Goal: Information Seeking & Learning: Find specific fact

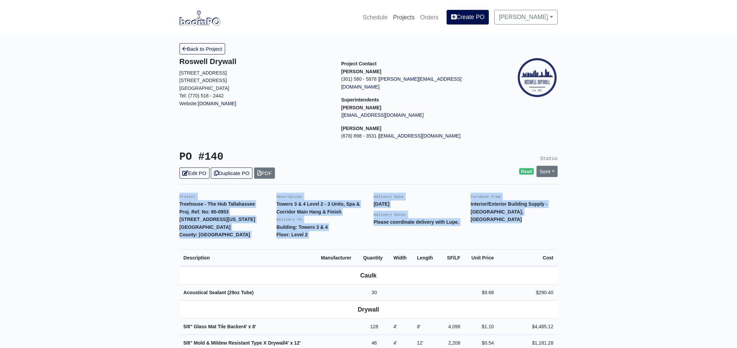
click at [416, 17] on link "Projects" at bounding box center [403, 17] width 27 height 15
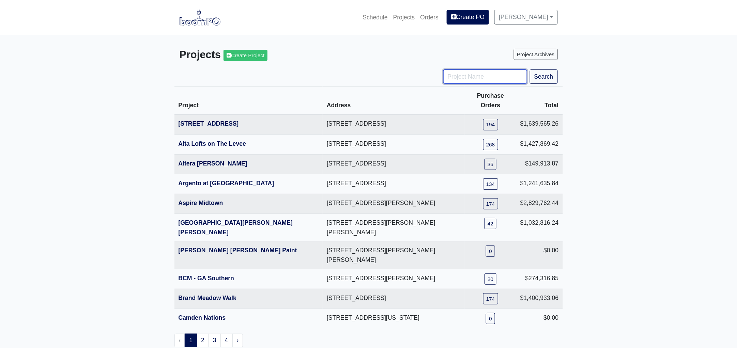
click at [467, 79] on input "Project Name" at bounding box center [485, 76] width 84 height 14
type input "chapel"
click at [530, 69] on button "Search" at bounding box center [544, 76] width 28 height 14
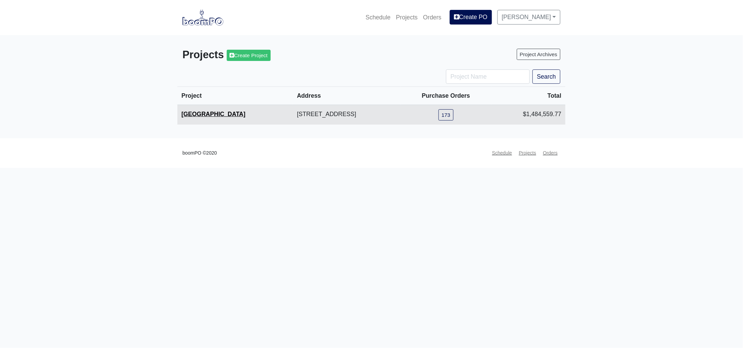
click at [232, 115] on link "[GEOGRAPHIC_DATA]" at bounding box center [214, 114] width 64 height 7
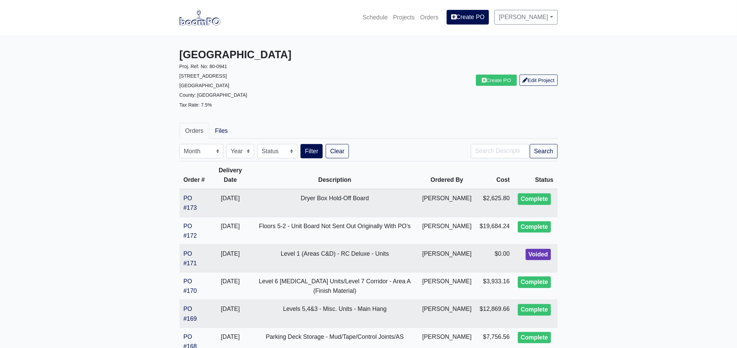
drag, startPoint x: 98, startPoint y: 275, endPoint x: 111, endPoint y: 275, distance: 12.6
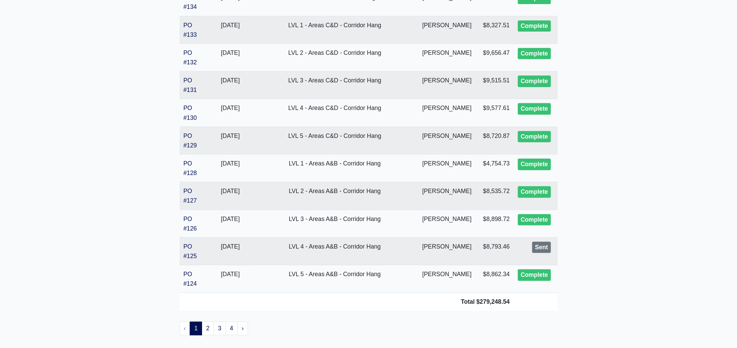
scroll to position [1312, 0]
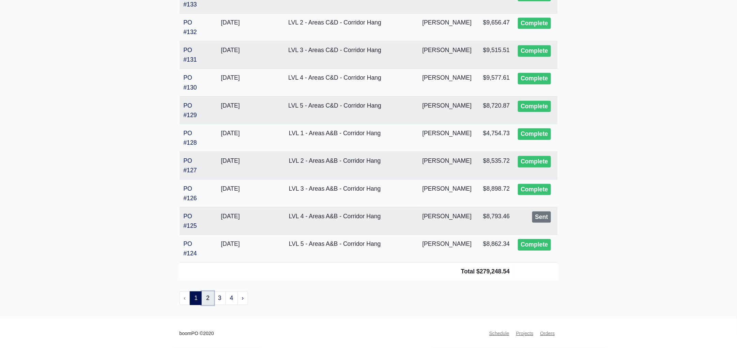
click at [208, 298] on link "2" at bounding box center [208, 299] width 12 height 14
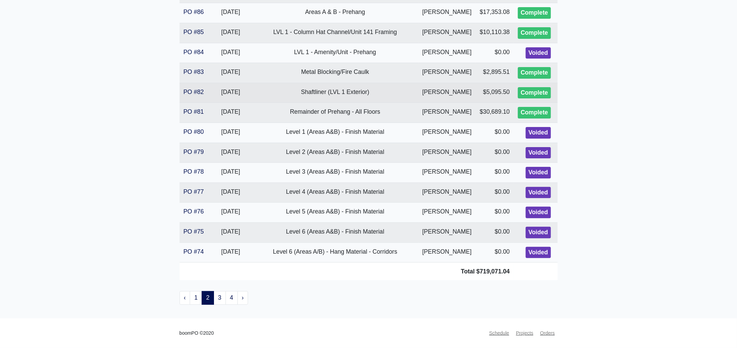
scroll to position [1142, 0]
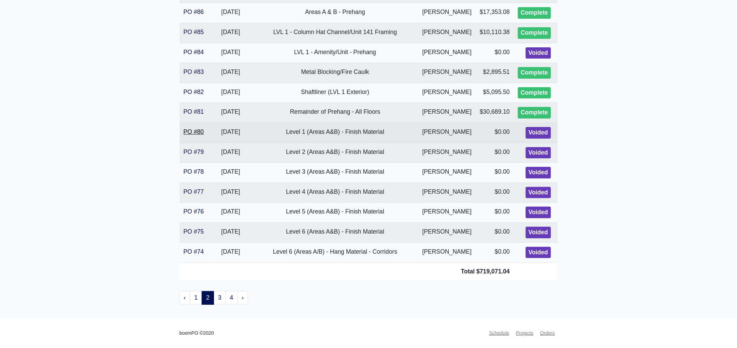
click at [196, 135] on link "PO #80" at bounding box center [194, 131] width 20 height 7
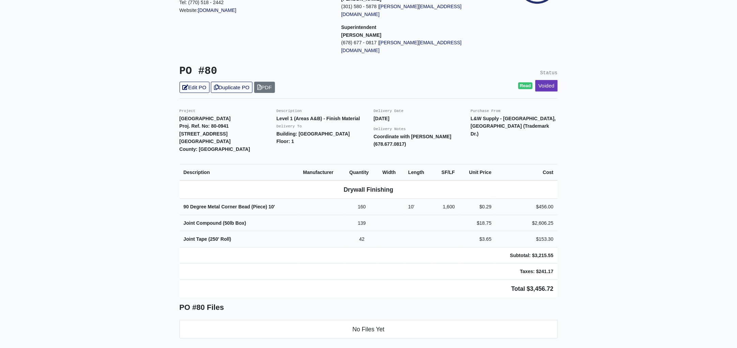
scroll to position [127, 0]
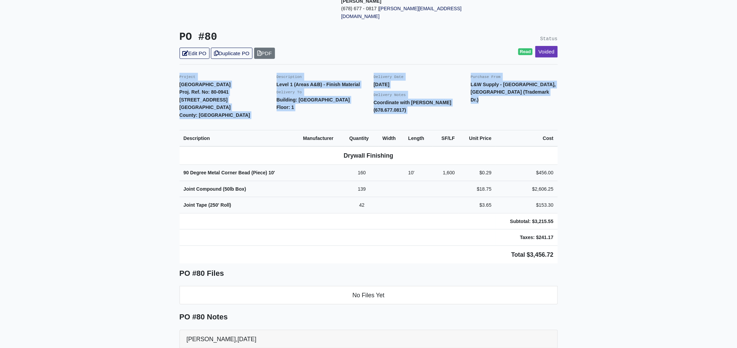
drag, startPoint x: 176, startPoint y: 60, endPoint x: 571, endPoint y: 225, distance: 427.8
click at [571, 225] on main "Back to Project Roswell Drywall 7000 Peachtree Dunwoody Rd NE Building 5, Suite…" at bounding box center [368, 214] width 737 height 613
copy div "Project Millennium Chapel Hill Proj. Ref. No: 80-0941 1301 Fordham Boulevard Ch…"
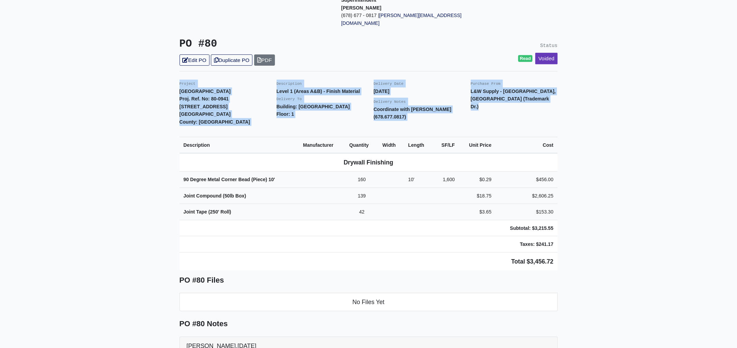
scroll to position [0, 0]
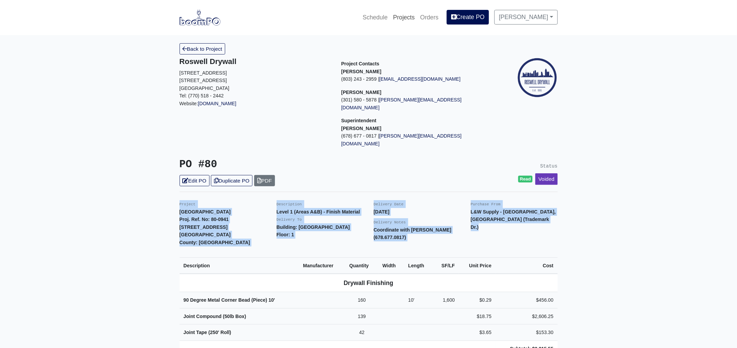
click at [413, 18] on link "Projects" at bounding box center [403, 17] width 27 height 15
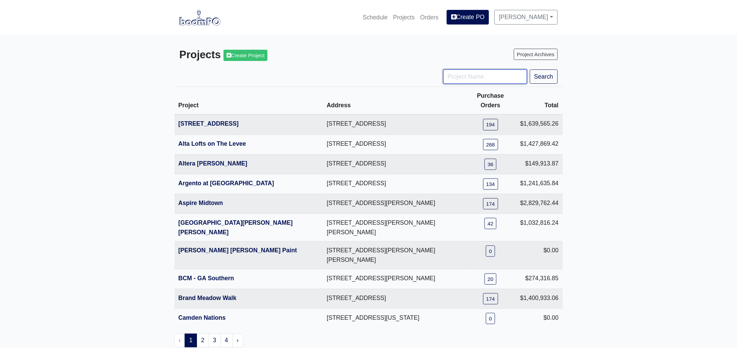
click at [457, 80] on input "Project Name" at bounding box center [485, 76] width 84 height 14
type input "engl"
click at [530, 69] on button "Search" at bounding box center [544, 76] width 28 height 14
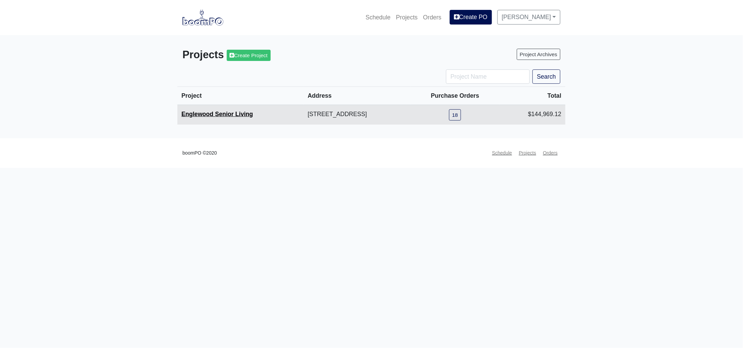
click at [201, 115] on link "Englewood Senior Living" at bounding box center [218, 114] width 72 height 7
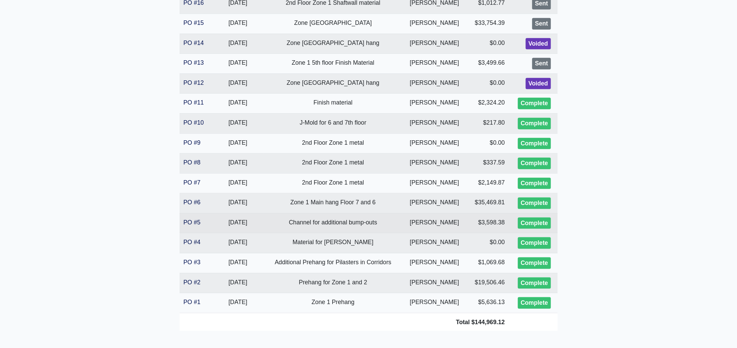
scroll to position [255, 0]
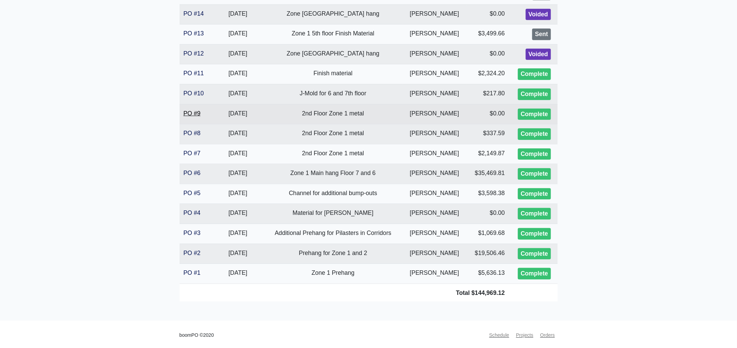
click at [195, 112] on link "PO #9" at bounding box center [192, 113] width 17 height 7
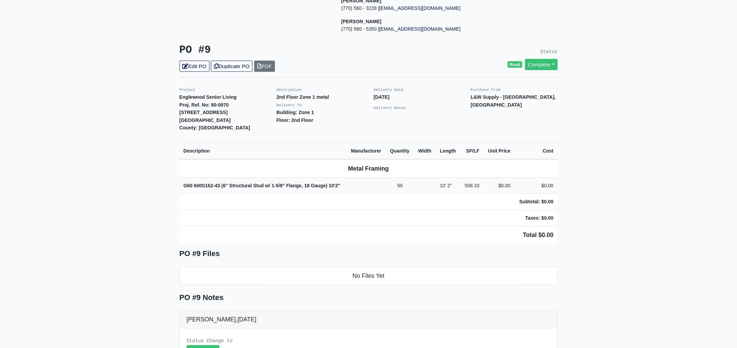
scroll to position [127, 0]
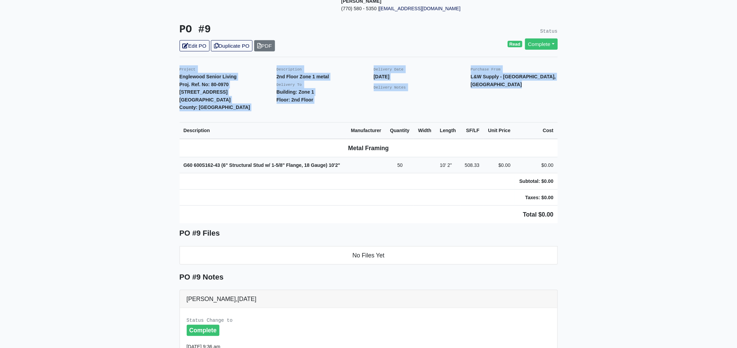
drag, startPoint x: 177, startPoint y: 61, endPoint x: 609, endPoint y: 208, distance: 456.9
click at [609, 208] on main "Back to Project Roswell Drywall 7000 Peachtree Dunwoody Rd NE Building 5, Suite…" at bounding box center [368, 234] width 737 height 652
copy div "Project Englewood Senior Living Proj. Ref. No: 80-0970 505 Englewood Avenue Atl…"
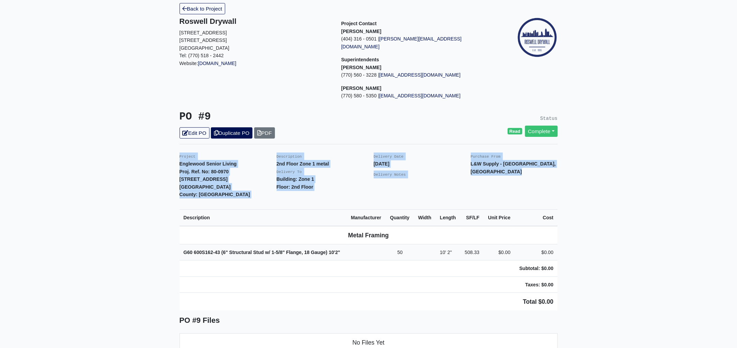
scroll to position [0, 0]
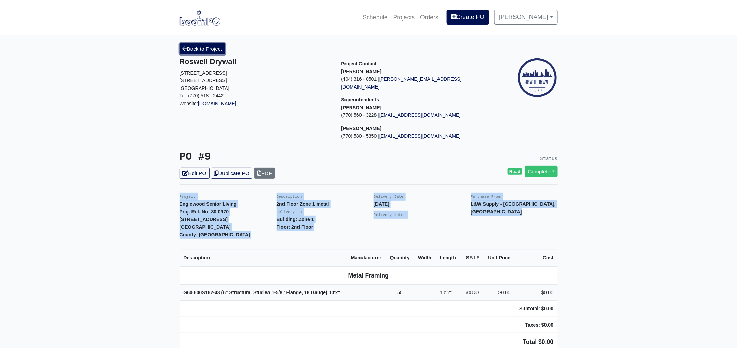
click at [206, 49] on link "Back to Project" at bounding box center [203, 48] width 46 height 11
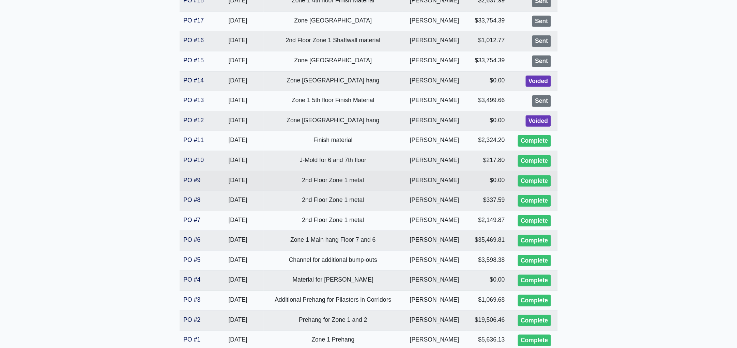
scroll to position [255, 0]
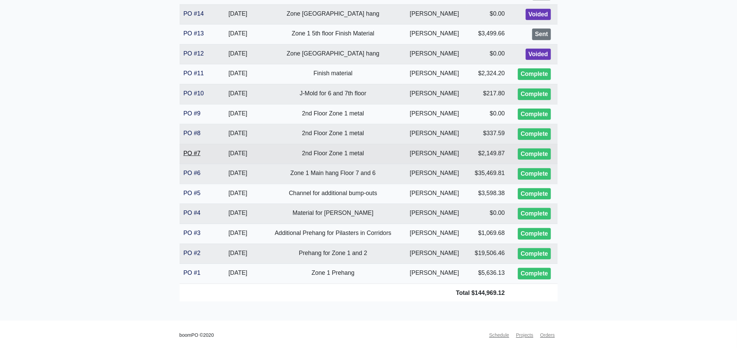
click at [189, 154] on link "PO #7" at bounding box center [192, 153] width 17 height 7
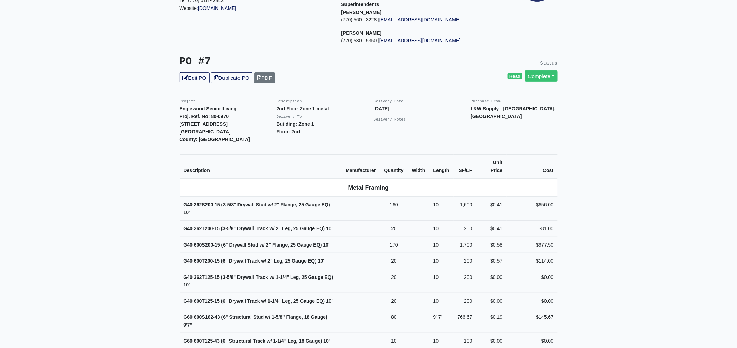
scroll to position [127, 0]
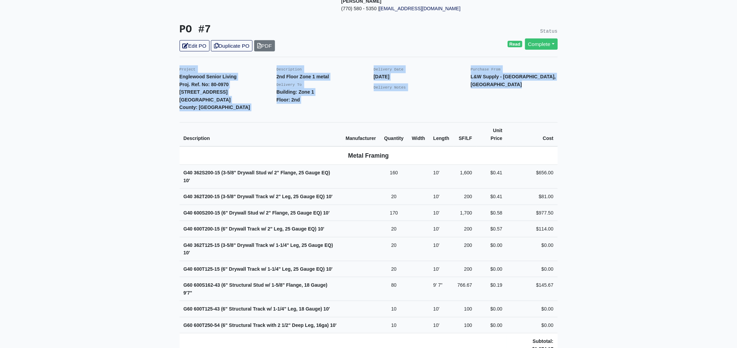
drag, startPoint x: 178, startPoint y: 60, endPoint x: 577, endPoint y: 333, distance: 483.4
click at [577, 333] on main "Back to Project Roswell Drywall [STREET_ADDRESS] Tel: (770) 518 - 2442 Website:…" at bounding box center [368, 318] width 737 height 820
copy div "Project Englewood Senior Living Proj. Ref. No: 80-0970 [STREET_ADDRESS]: [GEOGR…"
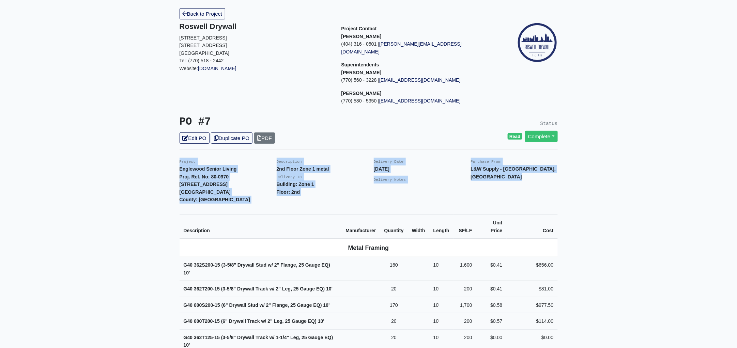
scroll to position [0, 0]
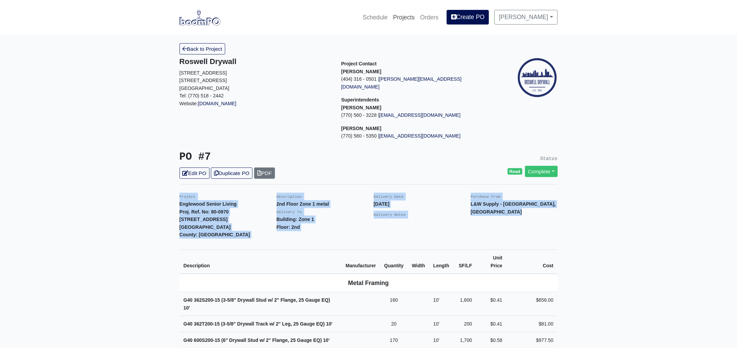
click at [411, 18] on link "Projects" at bounding box center [403, 17] width 27 height 15
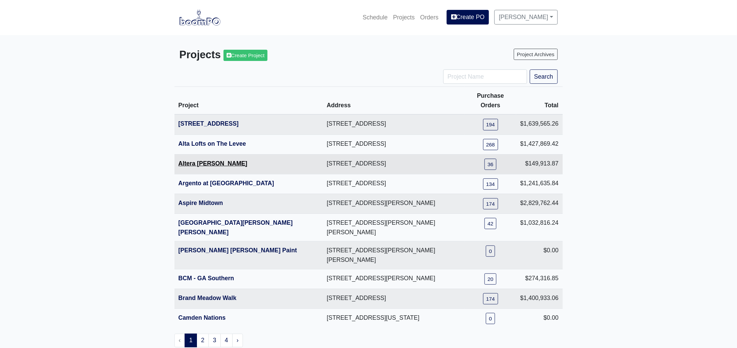
click at [202, 160] on link "Altera [PERSON_NAME]" at bounding box center [212, 163] width 69 height 7
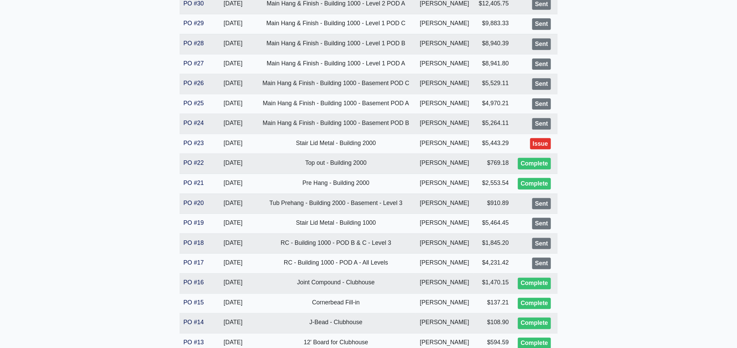
scroll to position [425, 0]
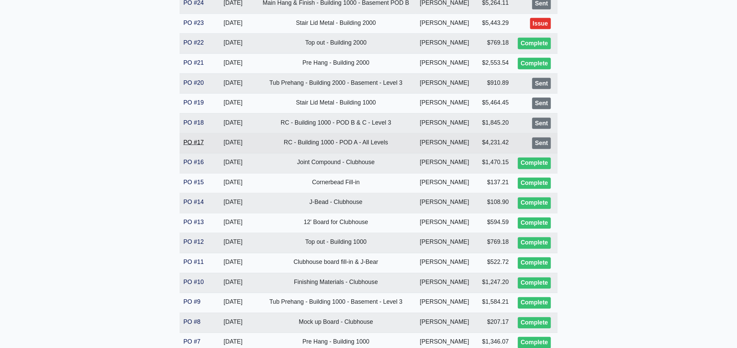
click at [196, 144] on link "PO #17" at bounding box center [194, 142] width 20 height 7
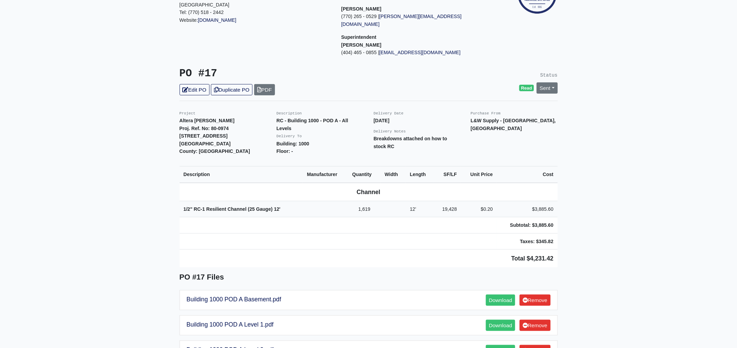
scroll to position [85, 0]
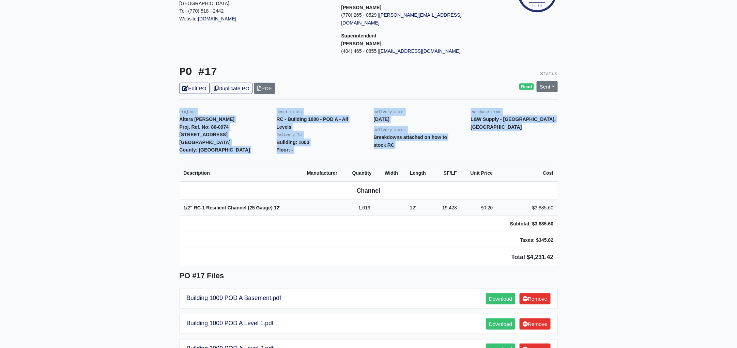
drag, startPoint x: 179, startPoint y: 103, endPoint x: 581, endPoint y: 243, distance: 425.9
click at [581, 243] on main "Back to Project Roswell Drywall 7000 Peachtree Dunwoody Rd NE Building 5, Suite…" at bounding box center [368, 269] width 737 height 639
copy div "Project Altera Ben Hill Proj. Ref. No: 80-0974 2750 Barge Rd Sw Atlanta, GA 303…"
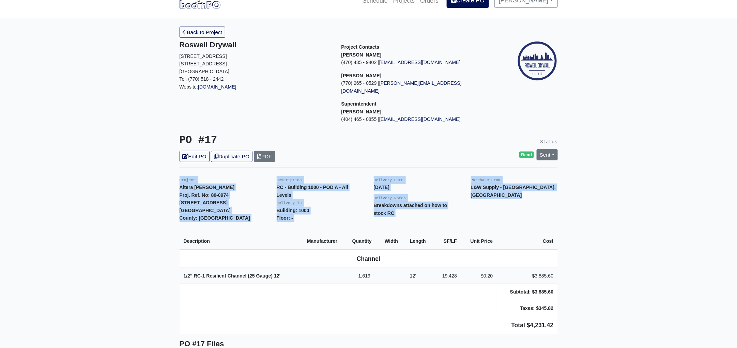
scroll to position [0, 0]
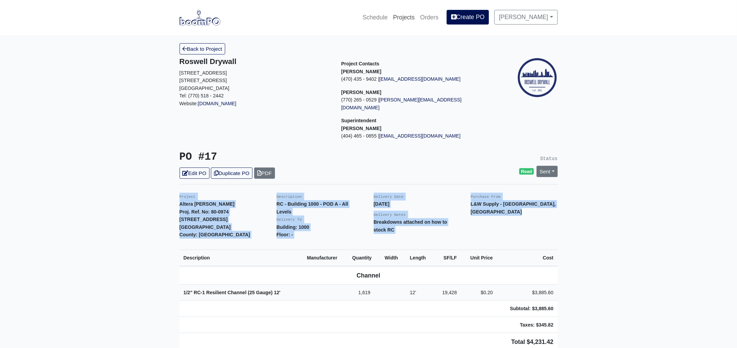
click at [416, 15] on link "Projects" at bounding box center [403, 17] width 27 height 15
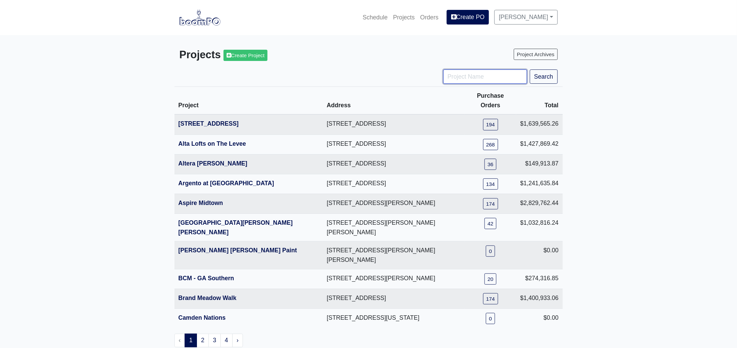
click at [468, 80] on input "Project Name" at bounding box center [485, 76] width 84 height 14
type input "chap"
click at [530, 69] on button "Search" at bounding box center [544, 76] width 28 height 14
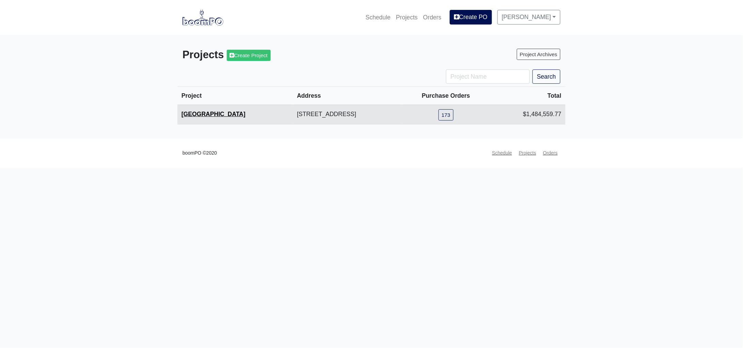
click at [213, 114] on link "[GEOGRAPHIC_DATA]" at bounding box center [214, 114] width 64 height 7
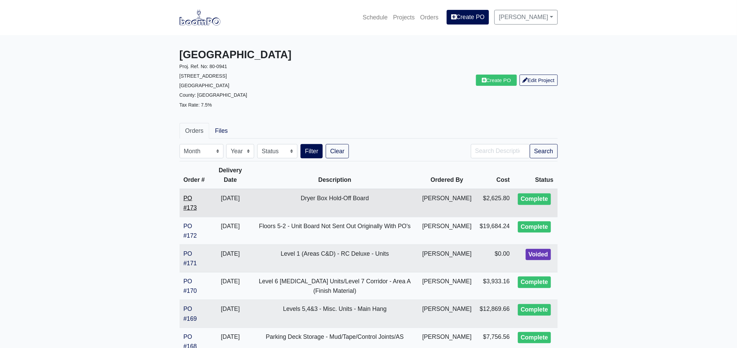
click at [196, 206] on link "PO #173" at bounding box center [190, 203] width 13 height 16
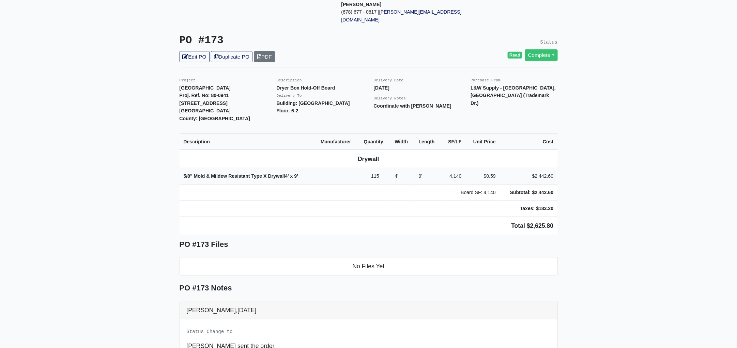
scroll to position [127, 0]
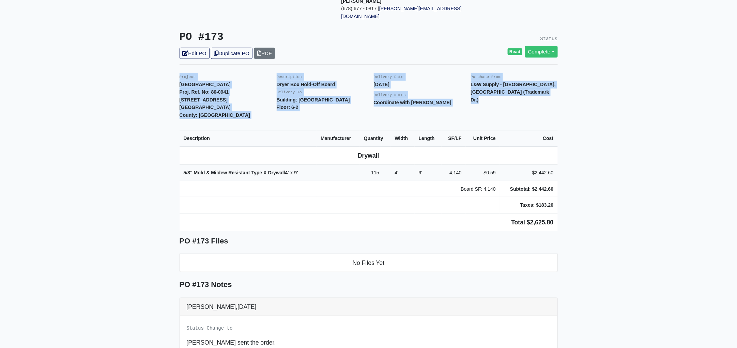
drag, startPoint x: 176, startPoint y: 60, endPoint x: 596, endPoint y: 221, distance: 449.4
click at [596, 221] on main "Back to Project Roswell Drywall 7000 Peachtree Dunwoody Rd NE Building 5, Suite…" at bounding box center [368, 192] width 737 height 569
copy div "Project Millennium Chapel Hill Proj. Ref. No: 80-0941 1301 Fordham Boulevard Ch…"
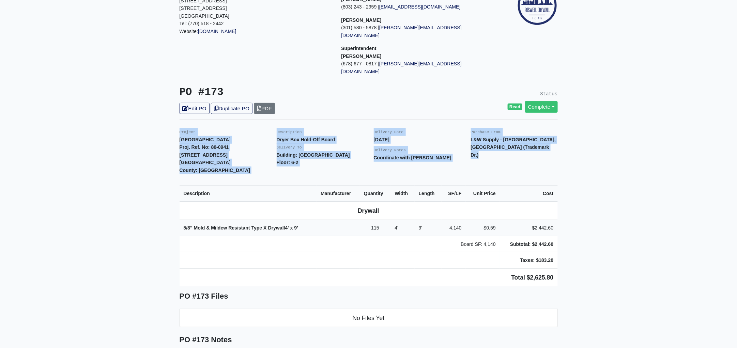
scroll to position [0, 0]
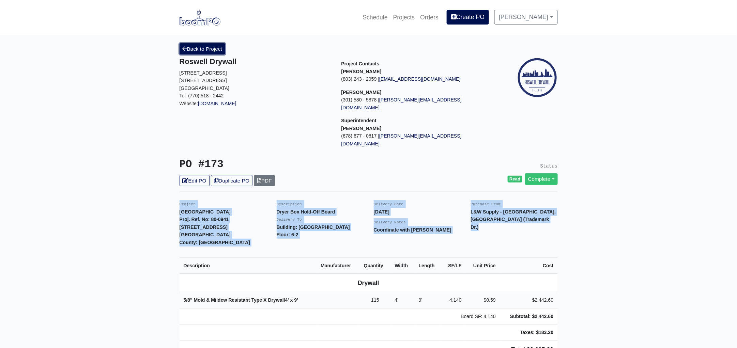
click at [209, 51] on link "Back to Project" at bounding box center [203, 48] width 46 height 11
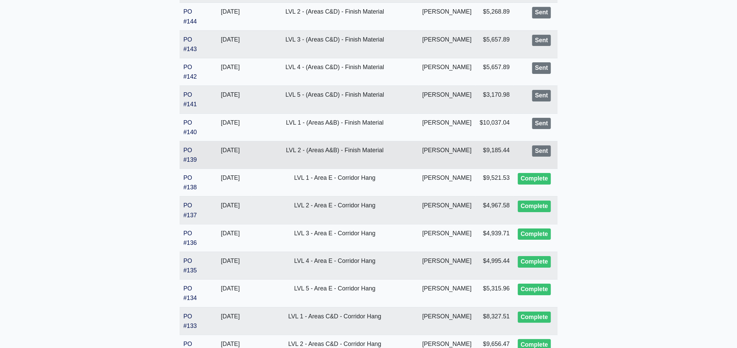
scroll to position [1149, 0]
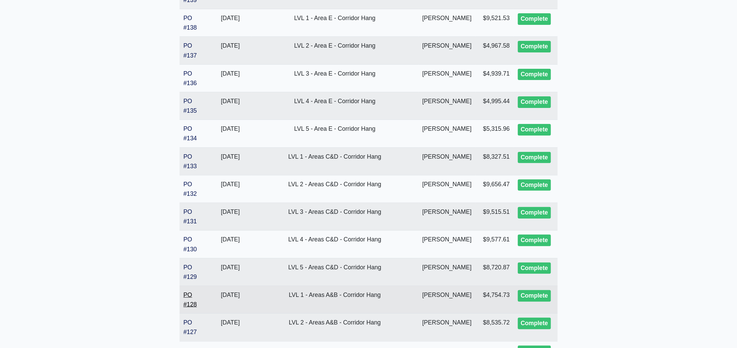
click at [188, 306] on link "PO #128" at bounding box center [190, 300] width 13 height 16
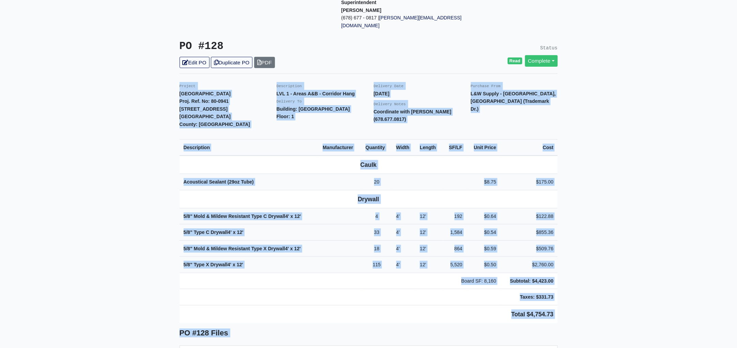
scroll to position [121, 0]
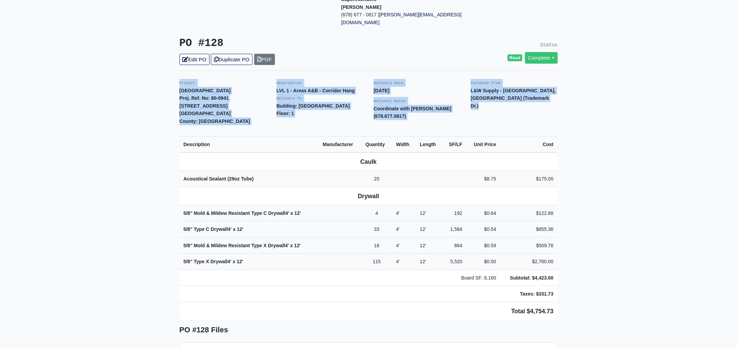
drag, startPoint x: 177, startPoint y: 104, endPoint x: 569, endPoint y: 286, distance: 432.6
click at [569, 286] on main "Back to Project Roswell Drywall 7000 Peachtree Dunwoody Rd NE Building 5, Suite…" at bounding box center [368, 240] width 737 height 652
copy div "Project Millennium Chapel Hill Proj. Ref. No: 80-0941 1301 Fordham Boulevard Ch…"
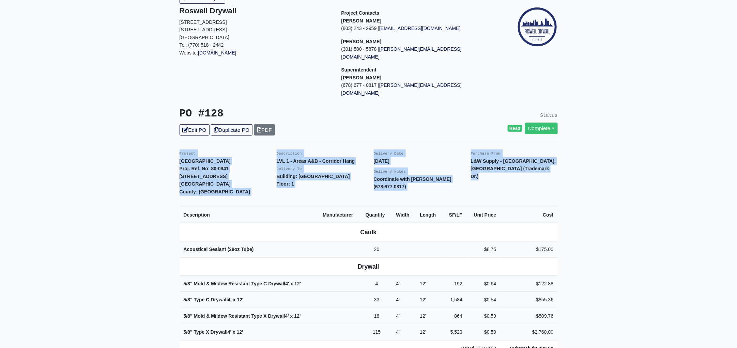
scroll to position [0, 0]
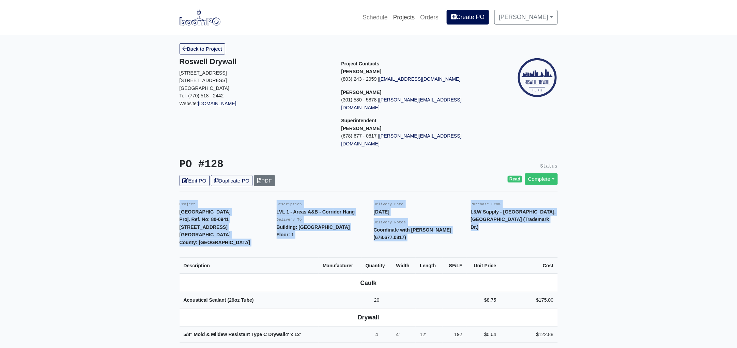
click at [415, 17] on link "Projects" at bounding box center [403, 17] width 27 height 15
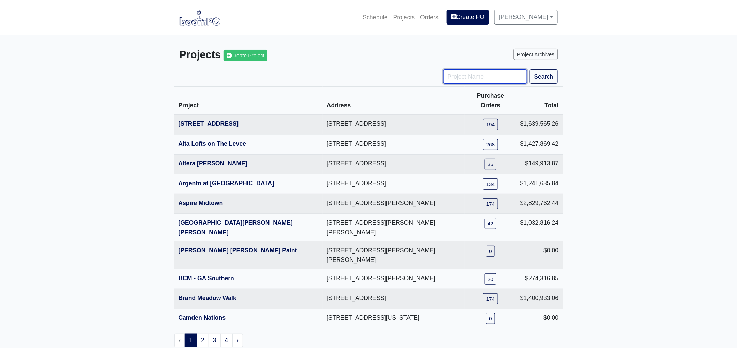
click at [491, 81] on input "Project Name" at bounding box center [485, 76] width 84 height 14
type input "hub"
click at [530, 69] on button "Search" at bounding box center [544, 76] width 28 height 14
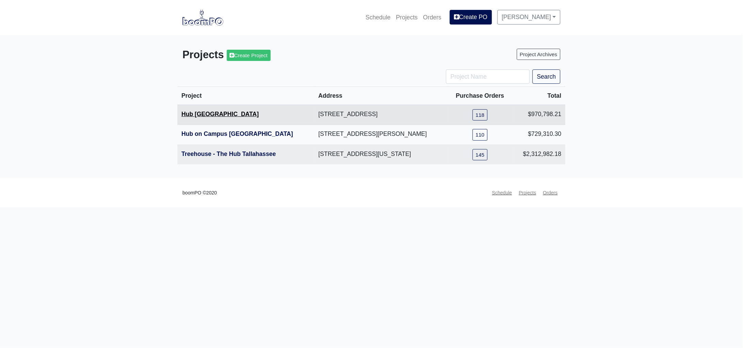
click at [202, 112] on link "Hub [GEOGRAPHIC_DATA]" at bounding box center [220, 114] width 77 height 7
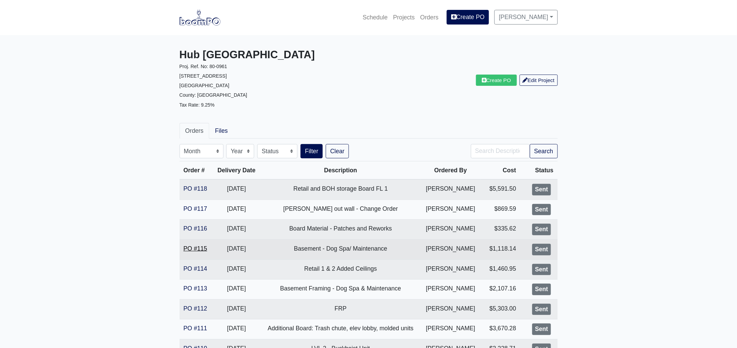
click at [202, 248] on link "PO #115" at bounding box center [196, 248] width 24 height 7
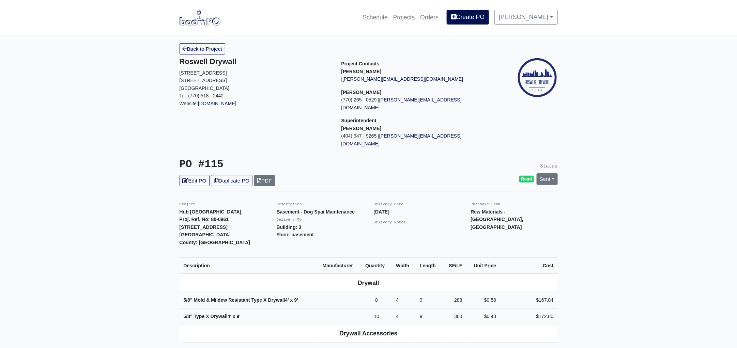
scroll to position [170, 0]
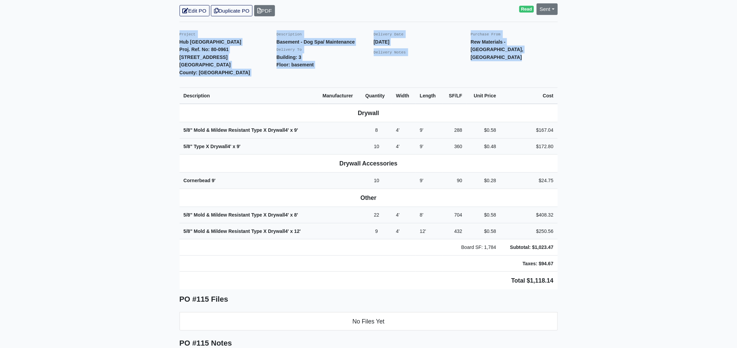
drag, startPoint x: 177, startPoint y: 19, endPoint x: 578, endPoint y: 229, distance: 453.2
click at [578, 229] on main "Back to Project Roswell Drywall 7000 Peachtree Dunwoody Rd NE Building 5, Suite…" at bounding box center [368, 200] width 737 height 670
copy div "Project Hub Knoxville Proj. Ref. No: 80-0961 1901 Cumberland Avenue Knoxville, …"
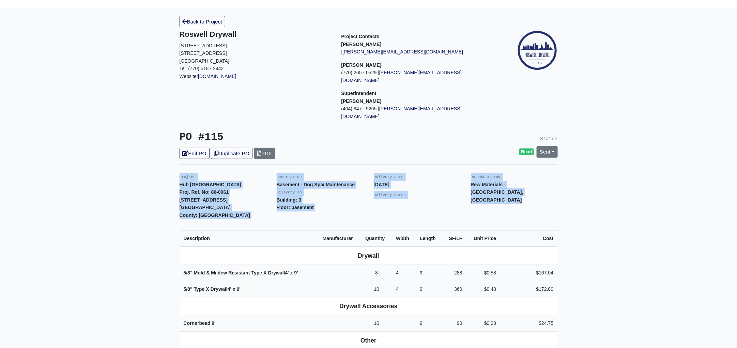
scroll to position [0, 0]
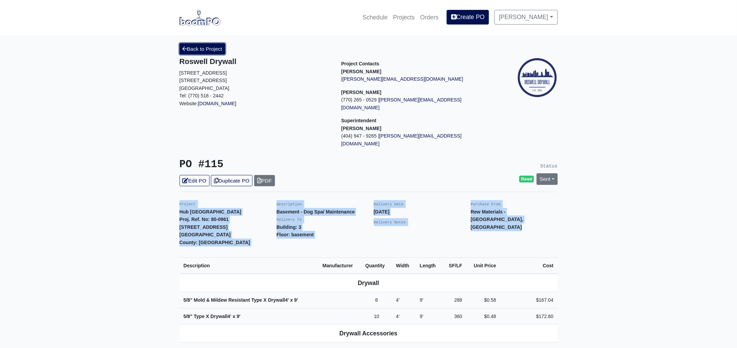
click at [196, 45] on link "Back to Project" at bounding box center [203, 48] width 46 height 11
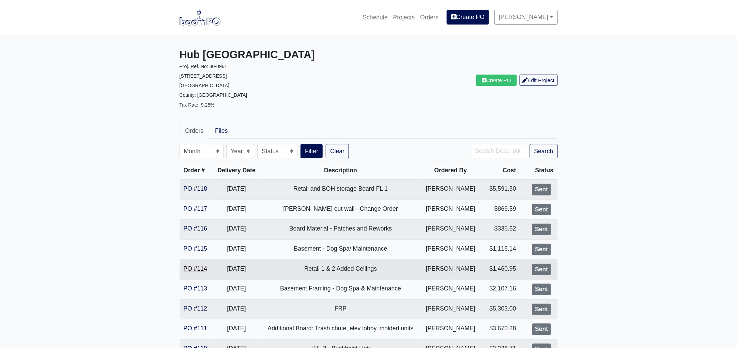
click at [197, 270] on link "PO #114" at bounding box center [196, 268] width 24 height 7
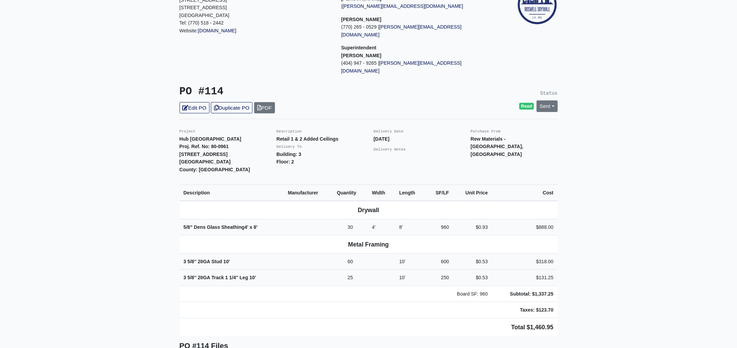
scroll to position [85, 0]
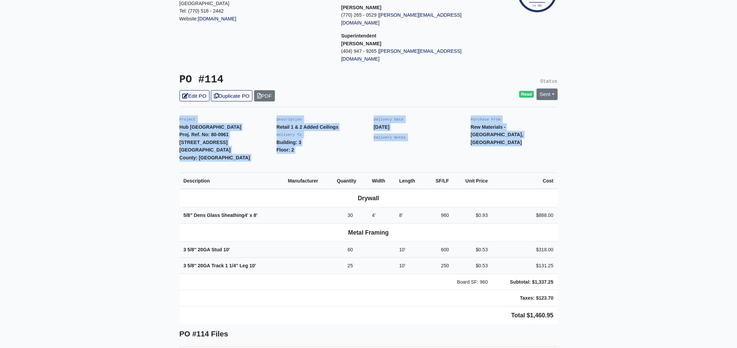
drag, startPoint x: 178, startPoint y: 103, endPoint x: 567, endPoint y: 273, distance: 424.3
click at [567, 273] on main "Back to Project Roswell Drywall 7000 Peachtree Dunwoody Rd NE Building 5, Suite…" at bounding box center [368, 260] width 737 height 620
copy div "Project Hub Knoxville Proj. Ref. No: 80-0961 1901 Cumberland Avenue Knoxville, …"
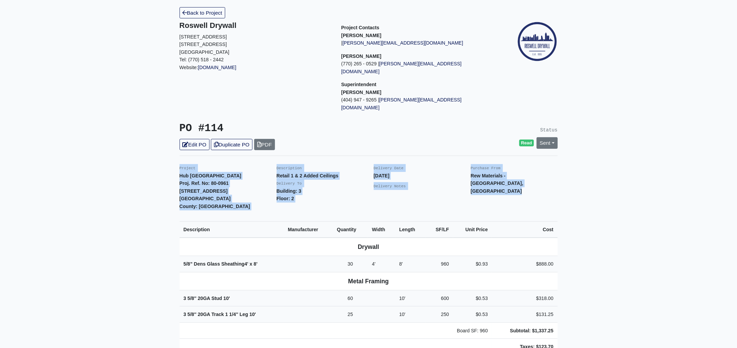
scroll to position [0, 0]
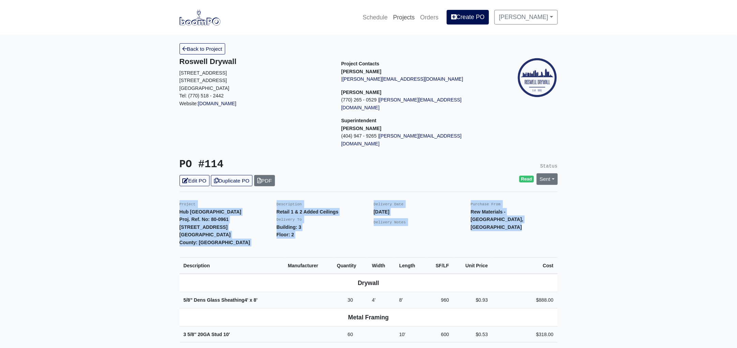
click at [414, 12] on link "Projects" at bounding box center [403, 17] width 27 height 15
click at [412, 16] on link "Projects" at bounding box center [403, 17] width 27 height 15
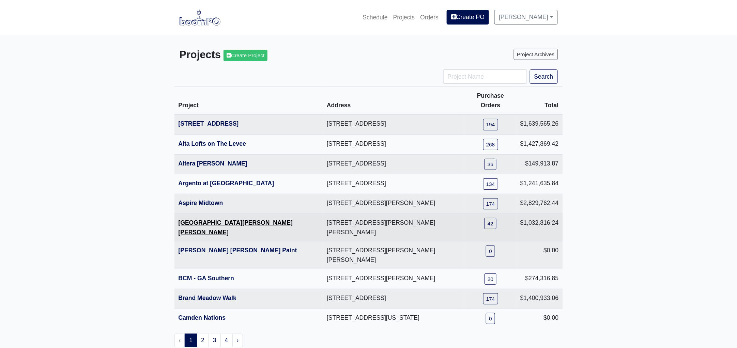
click at [202, 219] on link "[GEOGRAPHIC_DATA][PERSON_NAME][PERSON_NAME]" at bounding box center [235, 227] width 114 height 16
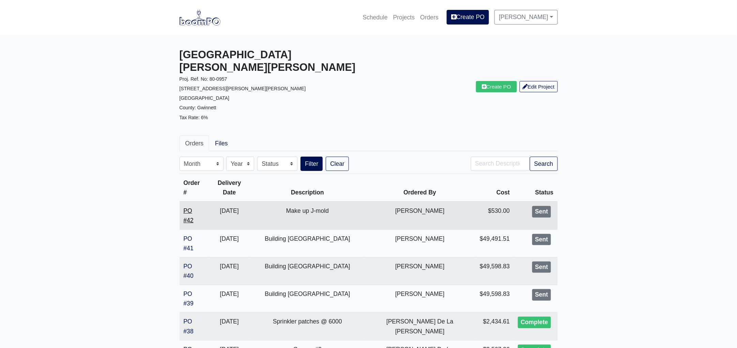
click at [193, 207] on link "PO #42" at bounding box center [189, 215] width 10 height 16
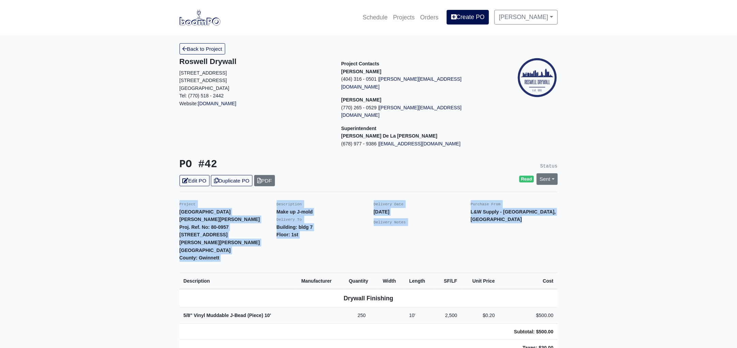
drag, startPoint x: 180, startPoint y: 189, endPoint x: 568, endPoint y: 339, distance: 416.4
click at [568, 339] on main "Back to Project Roswell Drywall 7000 Peachtree Dunwoody Rd NE Building 5, Suite…" at bounding box center [368, 327] width 737 height 584
copy div "Project Averly Collins Hill Proj. Ref. No: 80-0957 700 Collins Hill Road Lawren…"
click at [406, 15] on link "Projects" at bounding box center [403, 17] width 27 height 15
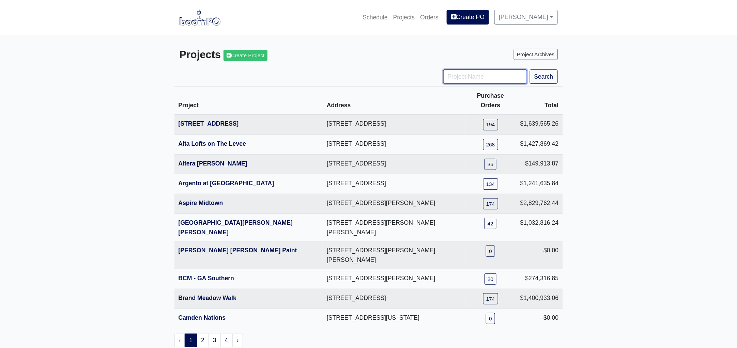
click at [463, 82] on input "Project Name" at bounding box center [485, 76] width 84 height 14
type input "engle"
click at [530, 69] on button "Search" at bounding box center [544, 76] width 28 height 14
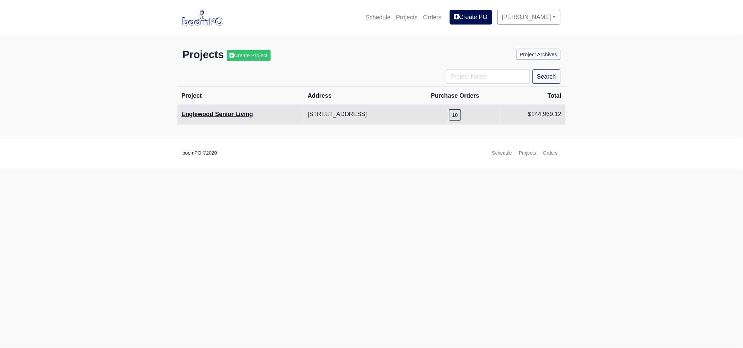
click at [215, 113] on link "Englewood Senior Living" at bounding box center [218, 114] width 72 height 7
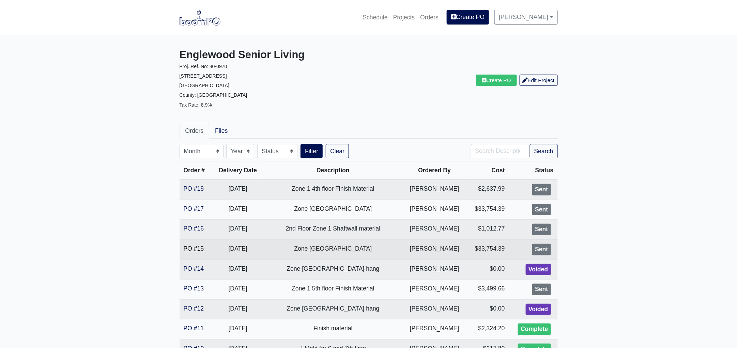
click at [194, 245] on link "PO #15" at bounding box center [194, 248] width 20 height 7
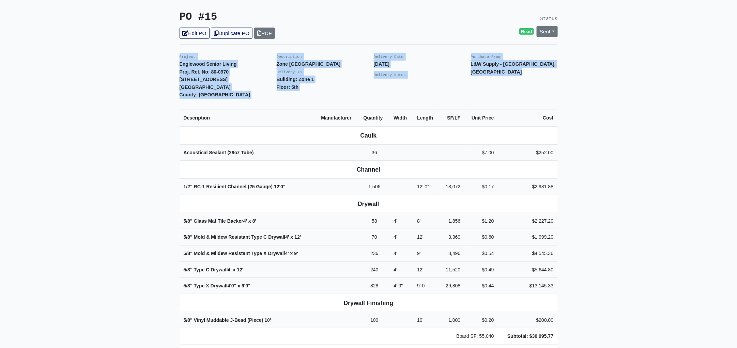
scroll to position [303, 0]
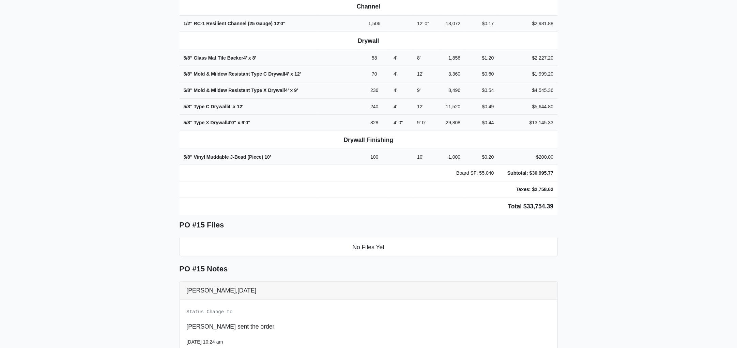
drag, startPoint x: 178, startPoint y: 102, endPoint x: 583, endPoint y: 201, distance: 417.1
click at [583, 201] on main "Back to Project Roswell Drywall 7000 Peachtree Dunwoody Rd NE Building 5, Suite…" at bounding box center [368, 96] width 737 height 729
copy div "Project Englewood Senior Living Proj. Ref. No: 80-0970 505 Englewood Avenue Atl…"
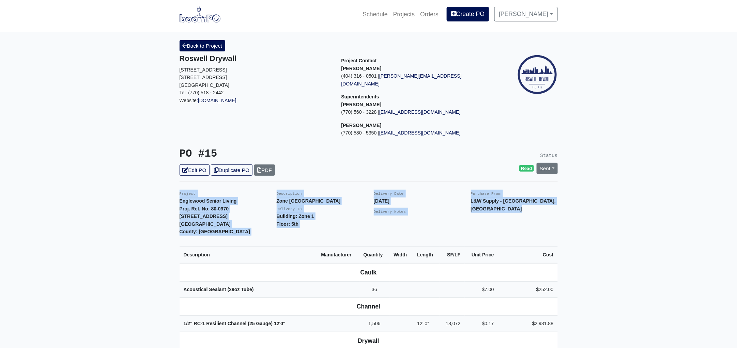
scroll to position [0, 0]
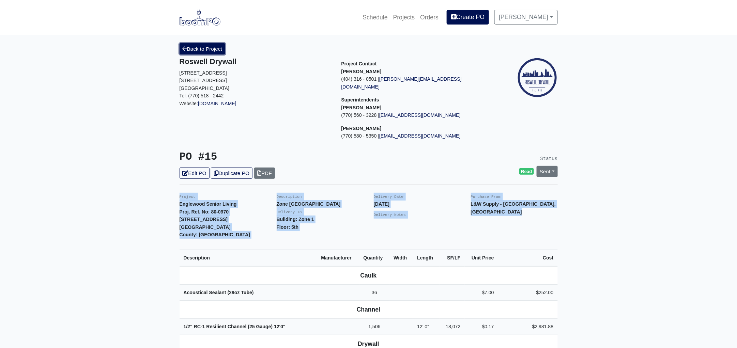
click at [207, 47] on link "Back to Project" at bounding box center [203, 48] width 46 height 11
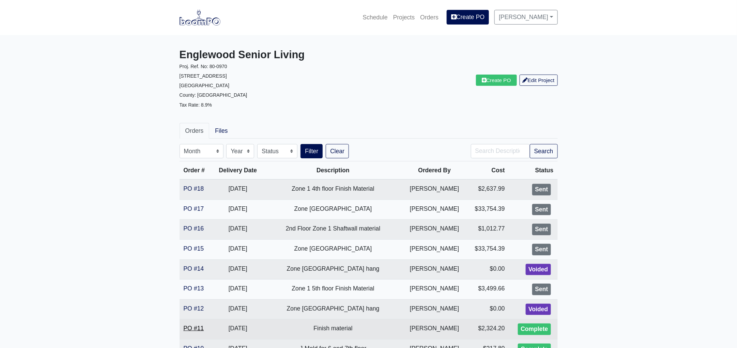
click at [193, 327] on link "PO #11" at bounding box center [194, 328] width 20 height 7
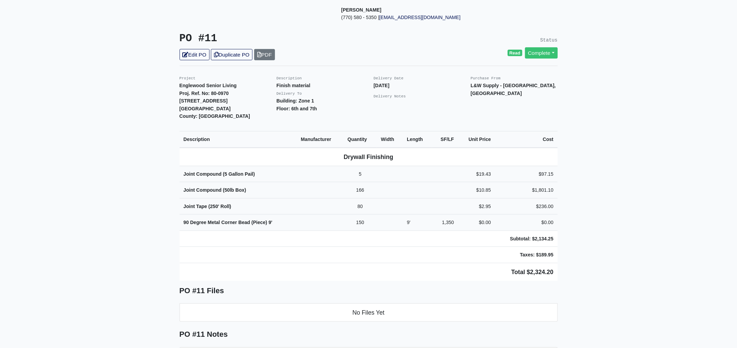
scroll to position [127, 0]
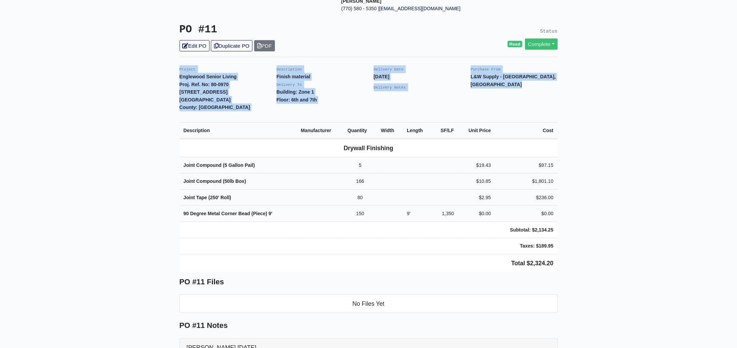
drag, startPoint x: 178, startPoint y: 61, endPoint x: 588, endPoint y: 220, distance: 440.0
click at [588, 220] on main "Back to Project Roswell Drywall [STREET_ADDRESS] Tel: (770) 518 - 2442 Website:…" at bounding box center [368, 258] width 737 height 701
copy div "Project Englewood Senior Living Proj. Ref. No: 80-0970 [STREET_ADDRESS]: [GEOGR…"
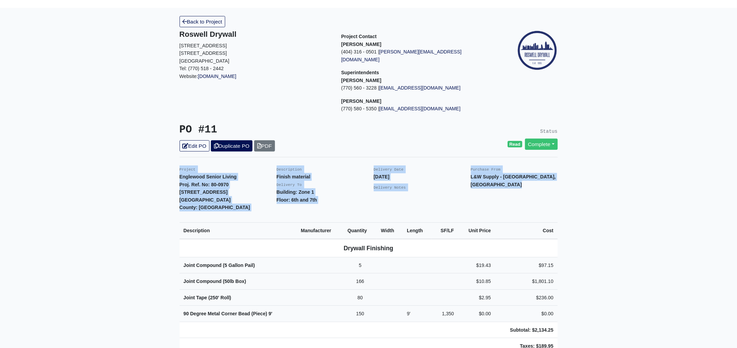
scroll to position [0, 0]
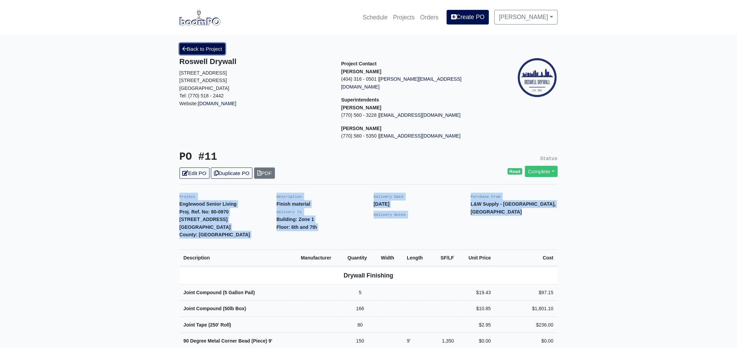
click at [210, 47] on link "Back to Project" at bounding box center [203, 48] width 46 height 11
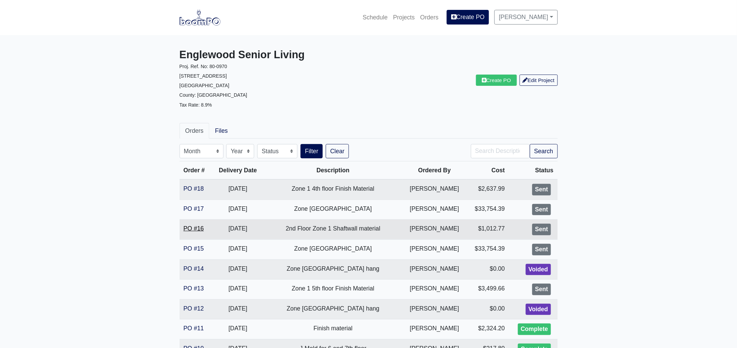
click at [188, 226] on link "PO #16" at bounding box center [194, 228] width 20 height 7
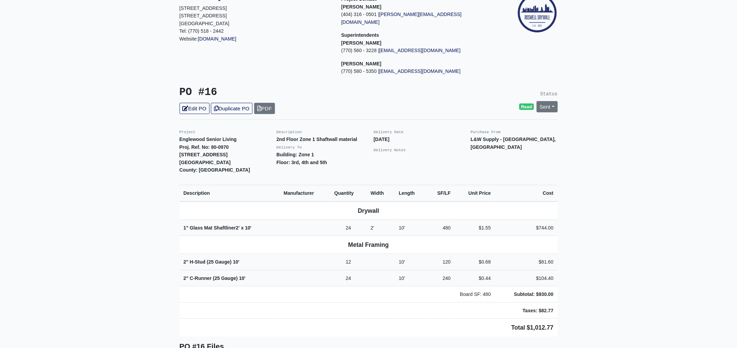
scroll to position [170, 0]
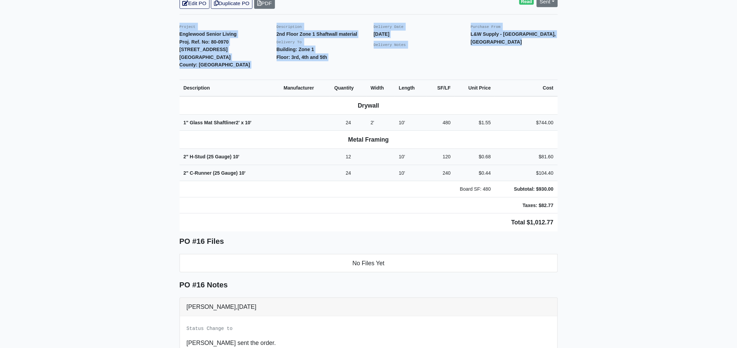
drag, startPoint x: 178, startPoint y: 16, endPoint x: 596, endPoint y: 162, distance: 442.4
click at [596, 162] on main "Back to Project Roswell Drywall 7000 Peachtree Dunwoody Rd NE Building 5, Suite…" at bounding box center [368, 171] width 737 height 612
copy div "Project Englewood Senior Living Proj. Ref. No: 80-0970 505 Englewood Avenue Atl…"
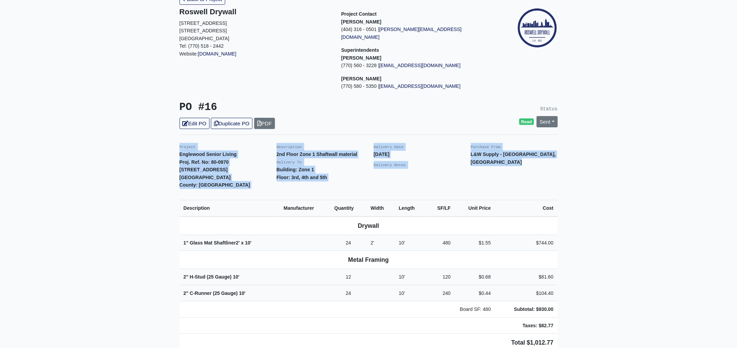
scroll to position [0, 0]
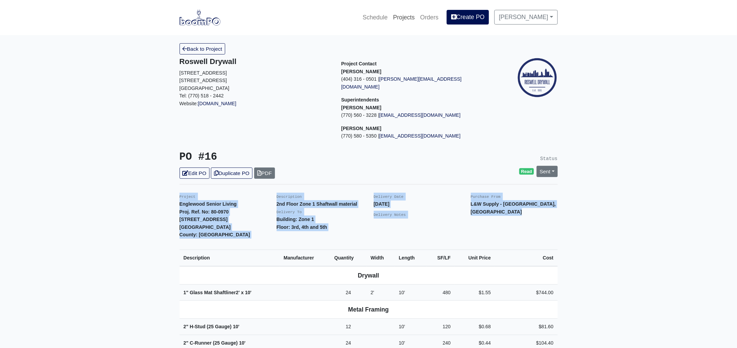
click at [412, 19] on link "Projects" at bounding box center [403, 17] width 27 height 15
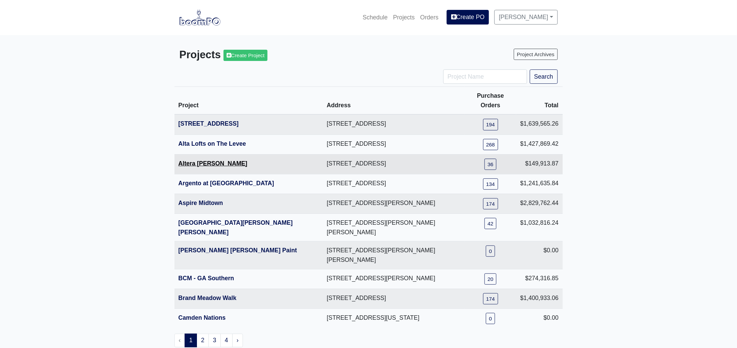
click at [206, 160] on link "Altera [PERSON_NAME]" at bounding box center [212, 163] width 69 height 7
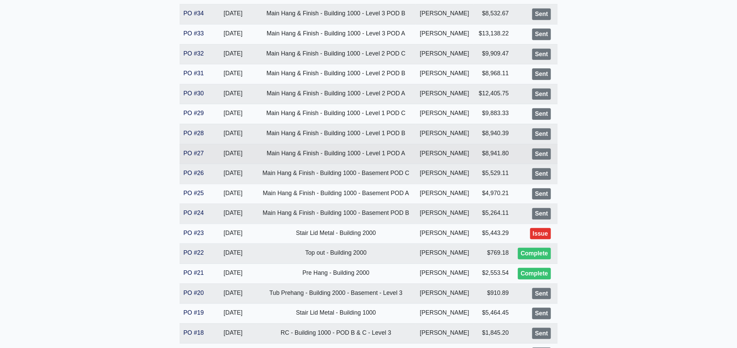
scroll to position [255, 0]
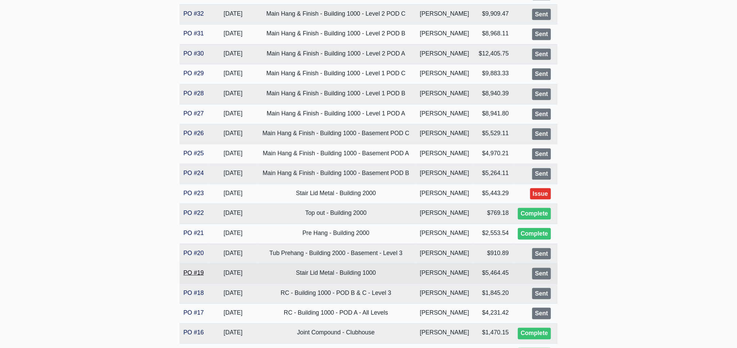
click at [193, 274] on link "PO #19" at bounding box center [194, 272] width 20 height 7
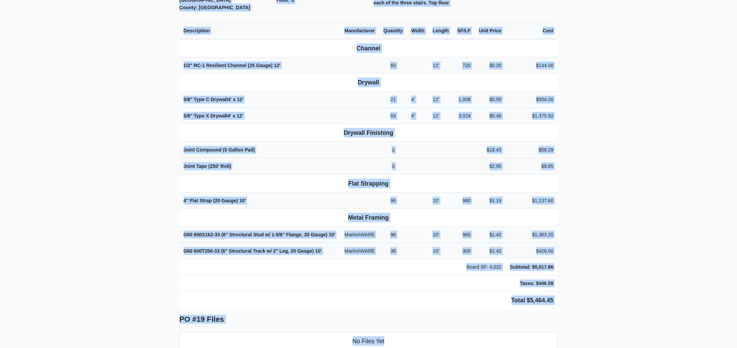
scroll to position [240, 0]
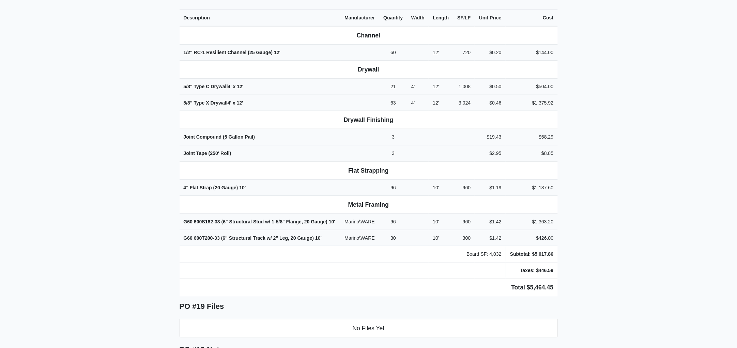
drag, startPoint x: 177, startPoint y: 189, endPoint x: 585, endPoint y: 289, distance: 420.6
copy div "Project Altera Ben Hill Proj. Ref. No: 80-0974 2750 Barge Rd Sw Atlanta, GA 303…"
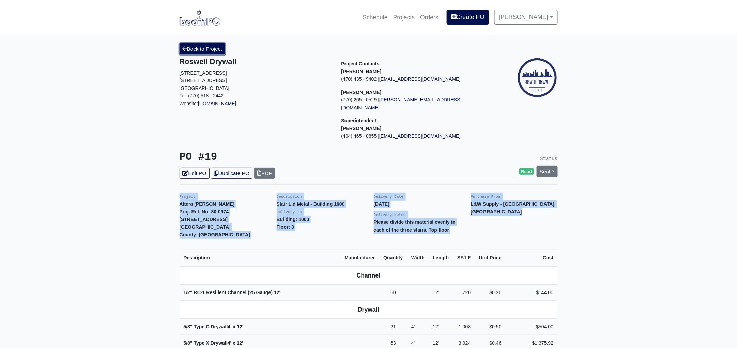
click at [210, 47] on link "Back to Project" at bounding box center [203, 48] width 46 height 11
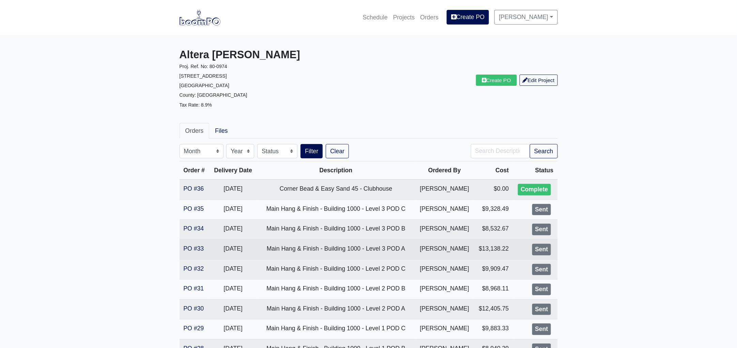
scroll to position [255, 0]
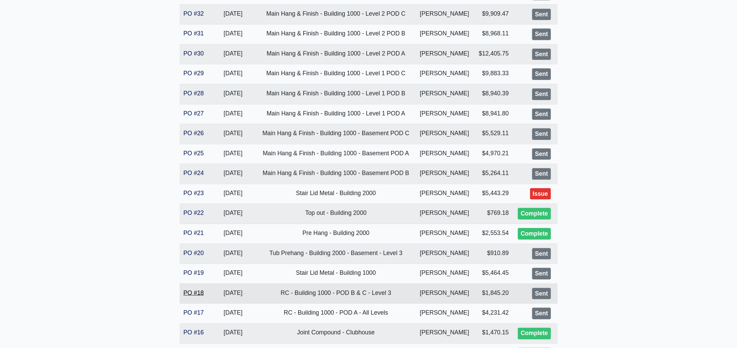
click at [200, 292] on link "PO #18" at bounding box center [194, 293] width 20 height 7
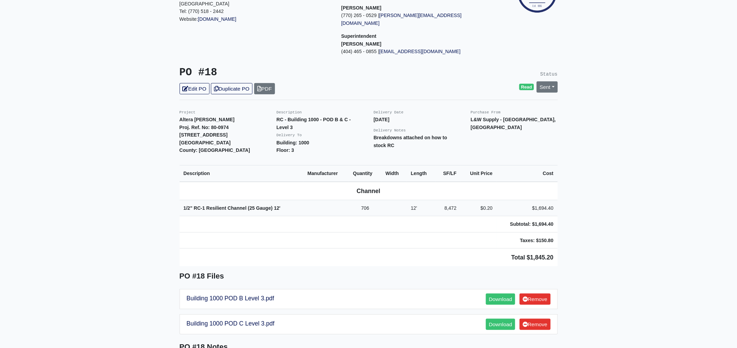
scroll to position [85, 0]
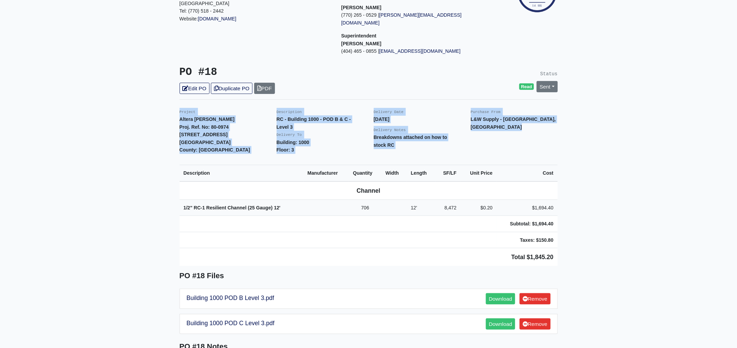
drag, startPoint x: 178, startPoint y: 102, endPoint x: 564, endPoint y: 220, distance: 403.5
click at [564, 220] on main "Back to Project Roswell Drywall 7000 Peachtree Dunwoody Rd NE Building 5, Suite…" at bounding box center [368, 244] width 737 height 589
copy div "Project Altera Ben Hill Proj. Ref. No: 80-0974 2750 Barge Rd Sw Atlanta, GA 303…"
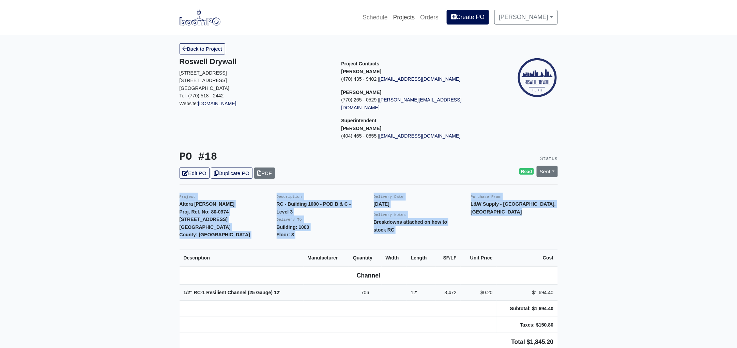
click at [416, 18] on link "Projects" at bounding box center [403, 17] width 27 height 15
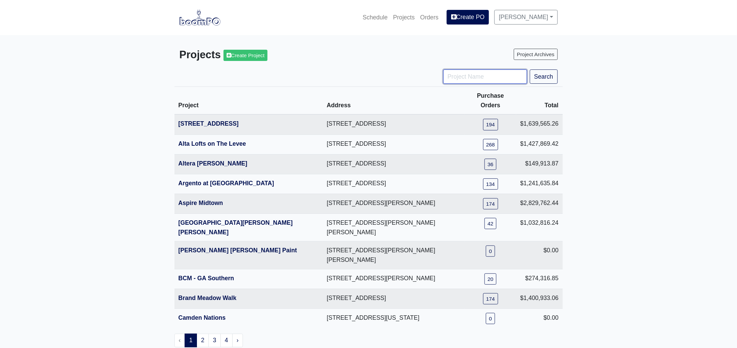
click at [459, 81] on input "Project Name" at bounding box center [485, 76] width 84 height 14
type input "hub"
click at [530, 69] on button "Search" at bounding box center [544, 76] width 28 height 14
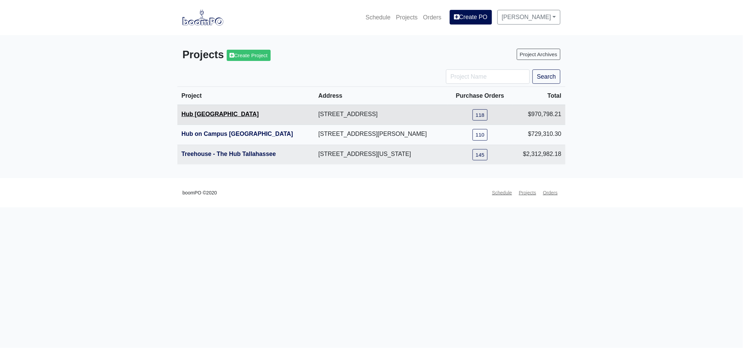
click at [205, 112] on link "Hub [GEOGRAPHIC_DATA]" at bounding box center [220, 114] width 77 height 7
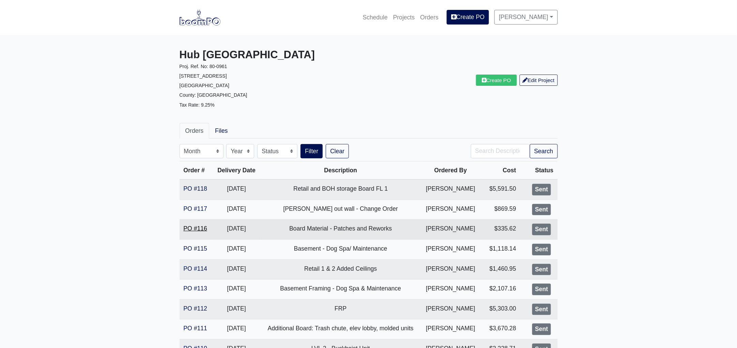
click at [198, 225] on link "PO #116" at bounding box center [196, 228] width 24 height 7
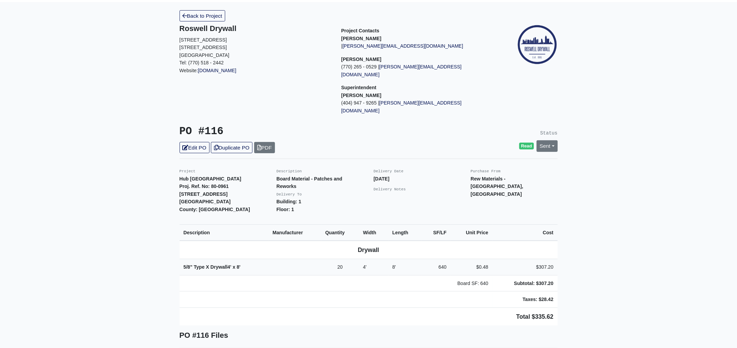
scroll to position [127, 0]
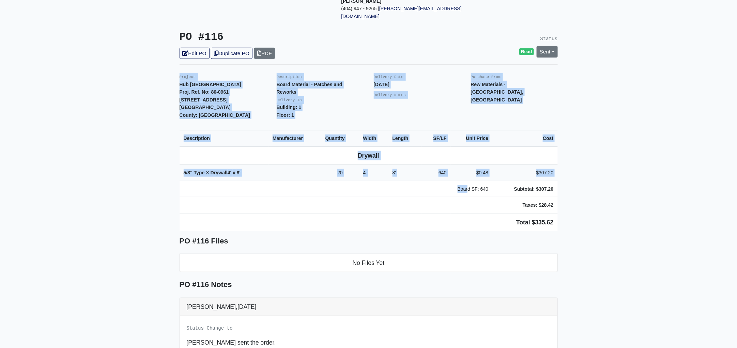
drag, startPoint x: 178, startPoint y: 61, endPoint x: 532, endPoint y: 182, distance: 374.2
click at [530, 182] on div "Back to Project Roswell Drywall 7000 Peachtree Dunwoody Rd NE Building 5, Suite…" at bounding box center [368, 192] width 388 height 553
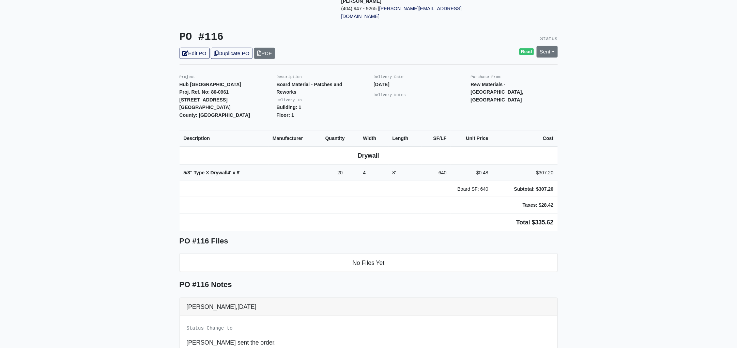
click at [532, 197] on td "Taxes: $28.42" at bounding box center [524, 205] width 65 height 16
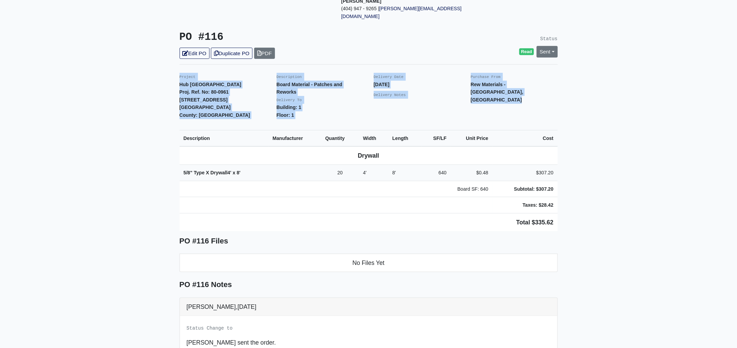
drag, startPoint x: 177, startPoint y: 60, endPoint x: 590, endPoint y: 188, distance: 431.8
click at [590, 188] on main "Back to Project Roswell Drywall 7000 Peachtree Dunwoody Rd NE Building 5, Suite…" at bounding box center [368, 192] width 737 height 569
copy div "Project Hub Knoxville Proj. Ref. No: 80-0961 1901 Cumberland Avenue Knoxville, …"
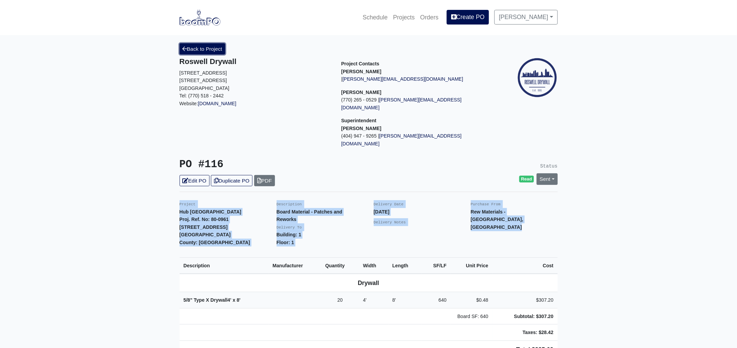
click at [211, 49] on link "Back to Project" at bounding box center [203, 48] width 46 height 11
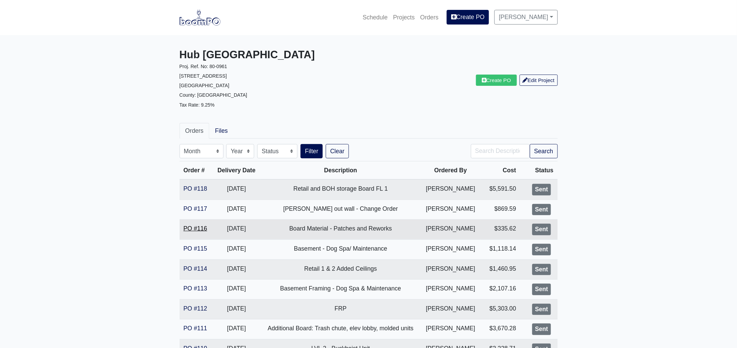
click at [192, 228] on link "PO #116" at bounding box center [196, 228] width 24 height 7
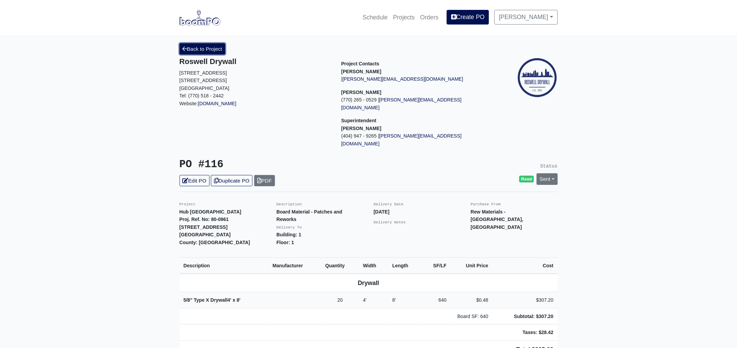
click at [193, 47] on link "Back to Project" at bounding box center [203, 48] width 46 height 11
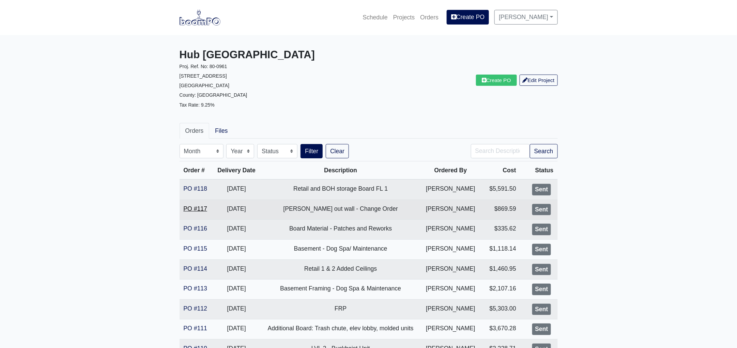
click at [199, 209] on link "PO #117" at bounding box center [196, 208] width 24 height 7
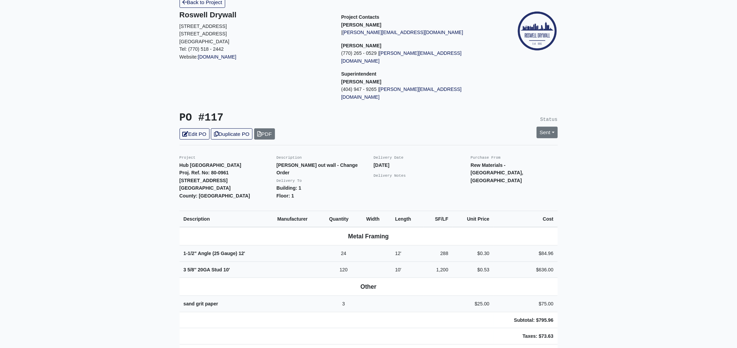
scroll to position [85, 0]
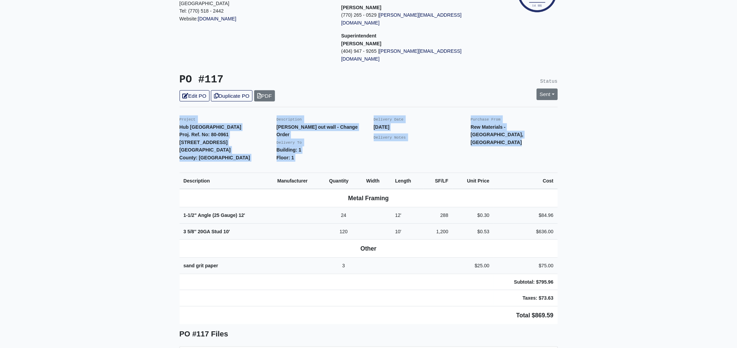
drag, startPoint x: 174, startPoint y: 103, endPoint x: 575, endPoint y: 297, distance: 444.8
click at [575, 297] on main "Back to Project Roswell Drywall 7000 Peachtree Dunwoody Rd NE Building 5, Suite…" at bounding box center [368, 260] width 737 height 620
click at [553, 274] on td "Subtotal: $795.96" at bounding box center [526, 282] width 64 height 16
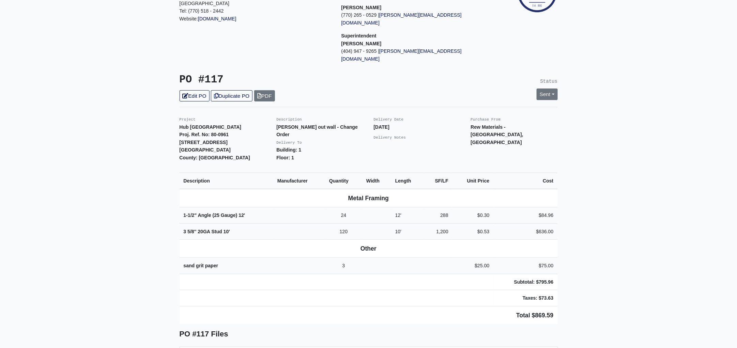
scroll to position [0, 0]
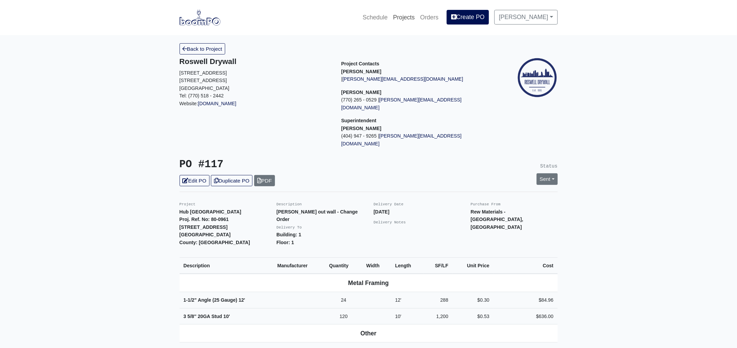
click at [412, 18] on link "Projects" at bounding box center [403, 17] width 27 height 15
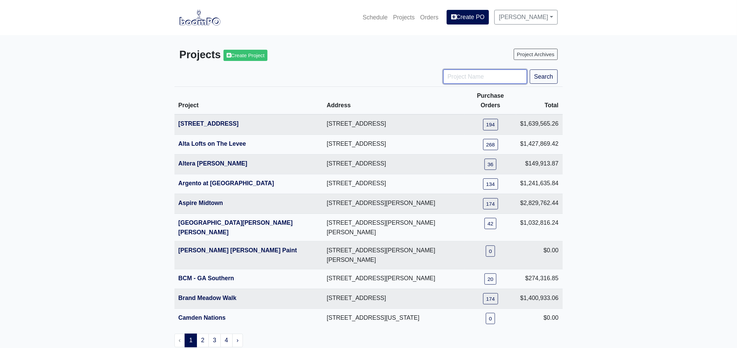
click at [466, 76] on input "Project Name" at bounding box center [485, 76] width 84 height 14
type input "engl"
click at [530, 69] on button "Search" at bounding box center [544, 76] width 28 height 14
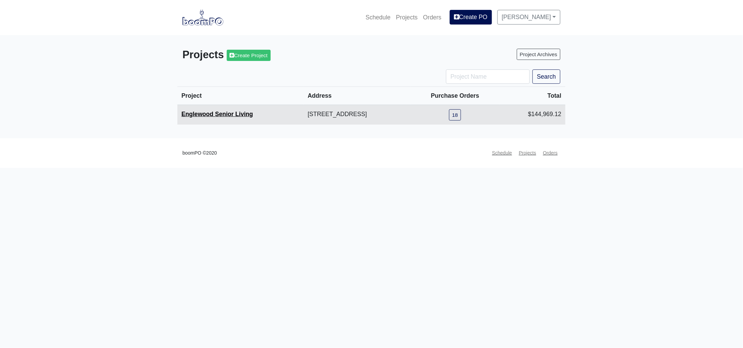
click at [227, 117] on link "Englewood Senior Living" at bounding box center [218, 114] width 72 height 7
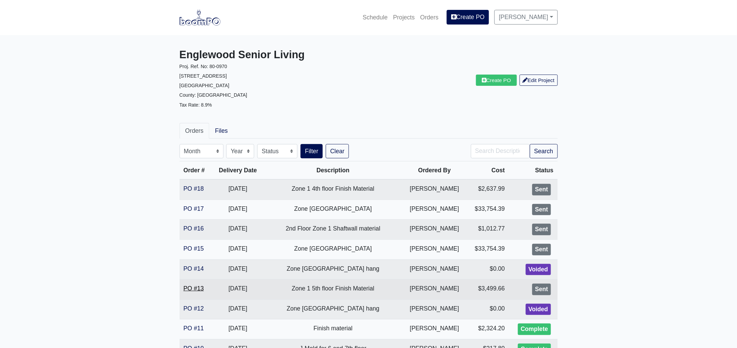
click at [198, 288] on link "PO #13" at bounding box center [194, 288] width 20 height 7
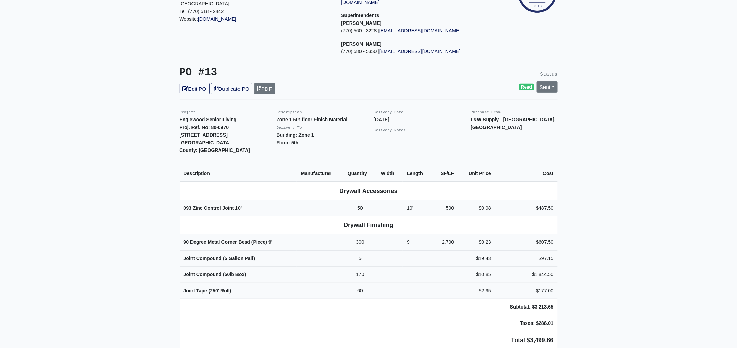
scroll to position [85, 0]
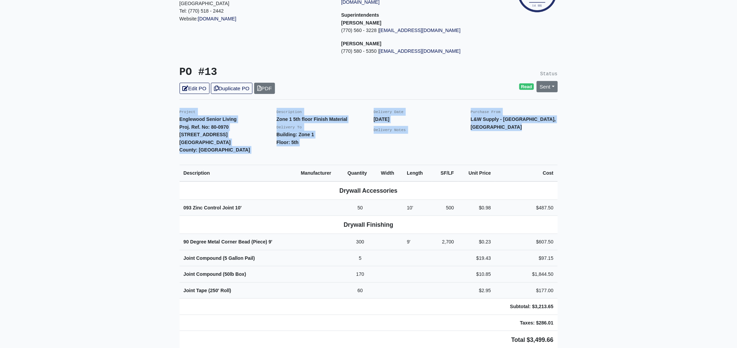
drag, startPoint x: 178, startPoint y: 103, endPoint x: 572, endPoint y: 313, distance: 446.9
click at [572, 313] on main "Back to Project Roswell Drywall [STREET_ADDRESS] Tel: (770) 518 - 2442 Website:…" at bounding box center [368, 348] width 737 height 796
copy div "Project Englewood Senior Living Proj. Ref. No: 80-0970 [STREET_ADDRESS]: [GEOGR…"
